Goal: Task Accomplishment & Management: Use online tool/utility

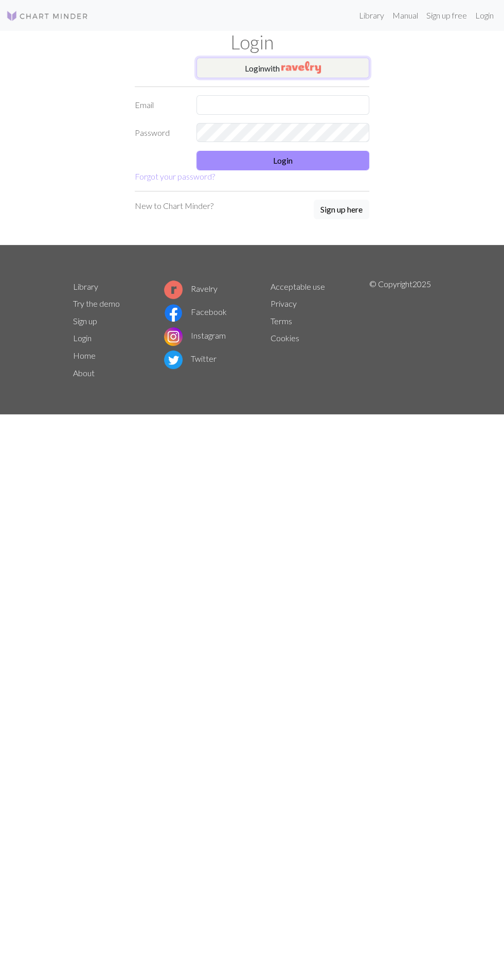
click at [338, 75] on button "Login with" at bounding box center [283, 68] width 173 height 21
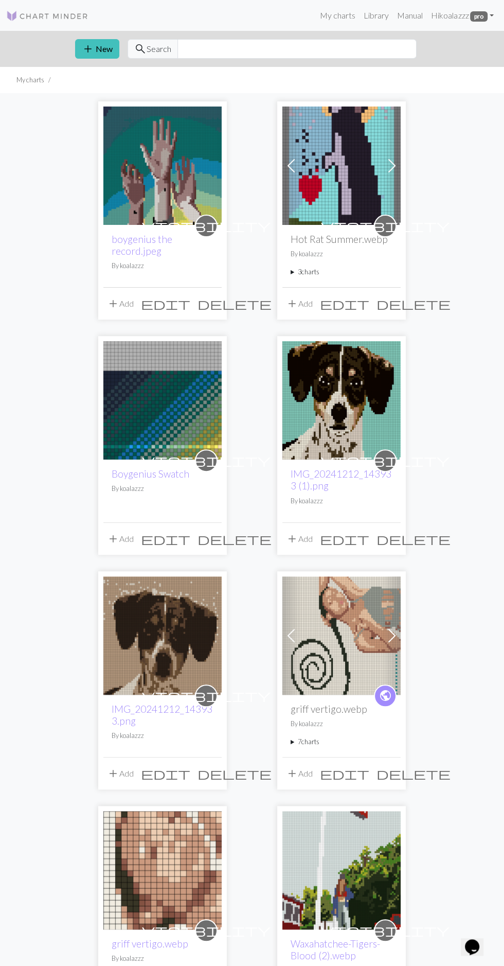
click at [165, 180] on img at bounding box center [162, 166] width 118 height 118
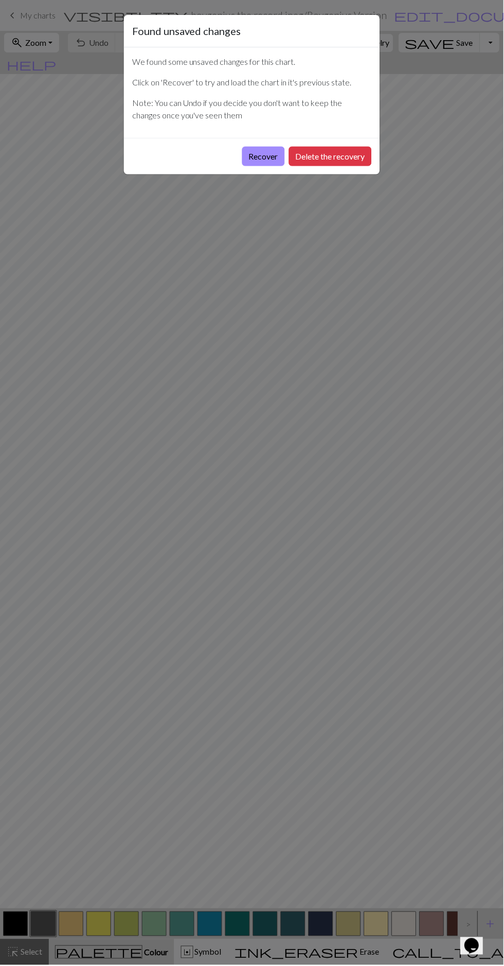
click at [343, 164] on button "Delete the recovery" at bounding box center [330, 157] width 83 height 20
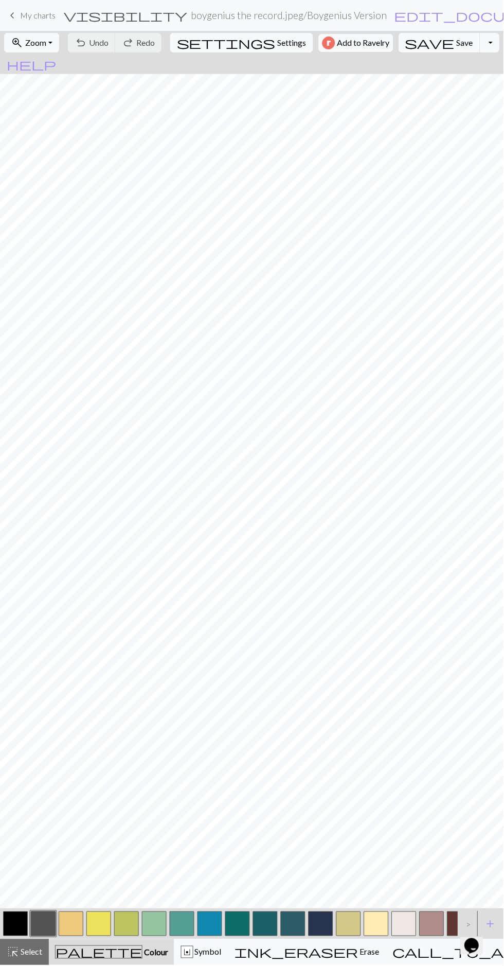
click at [39, 38] on span "Zoom" at bounding box center [35, 43] width 21 height 10
click at [68, 60] on button "Fit all" at bounding box center [45, 65] width 81 height 16
